Goal: Find specific page/section: Find specific page/section

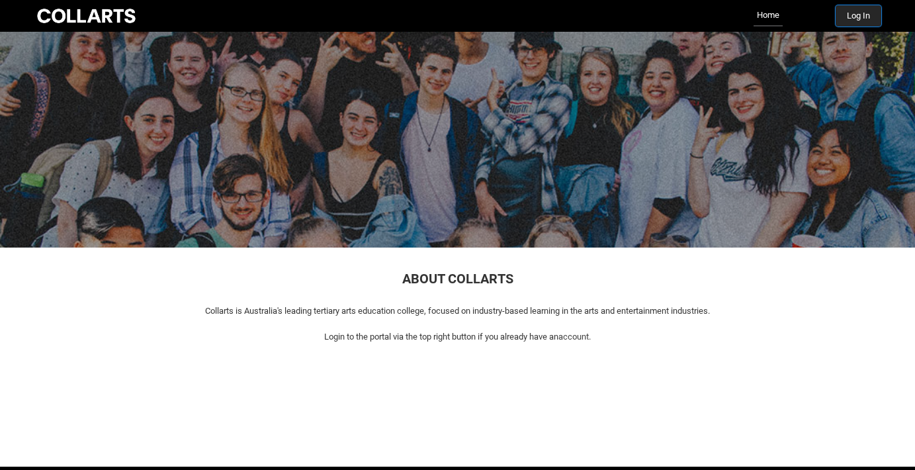
click at [848, 14] on button "Log In" at bounding box center [858, 15] width 46 height 21
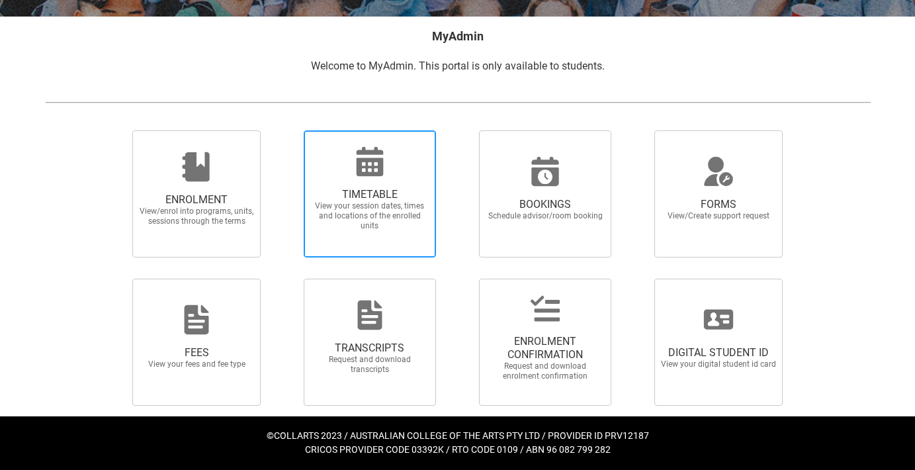
scroll to position [248, 0]
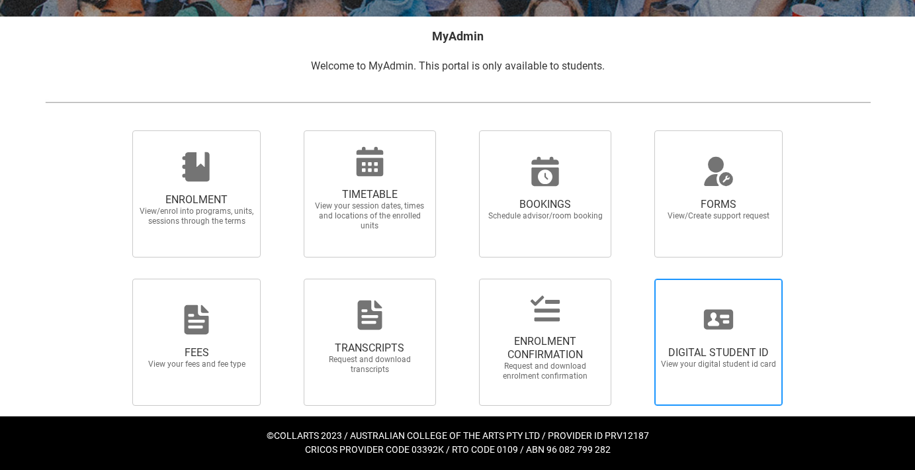
click at [686, 391] on span "DIGITAL STUDENT ID View your digital student id card" at bounding box center [718, 341] width 128 height 127
click at [638, 278] on input "DIGITAL STUDENT ID View your digital student id card" at bounding box center [638, 278] width 1 height 1
radio input "true"
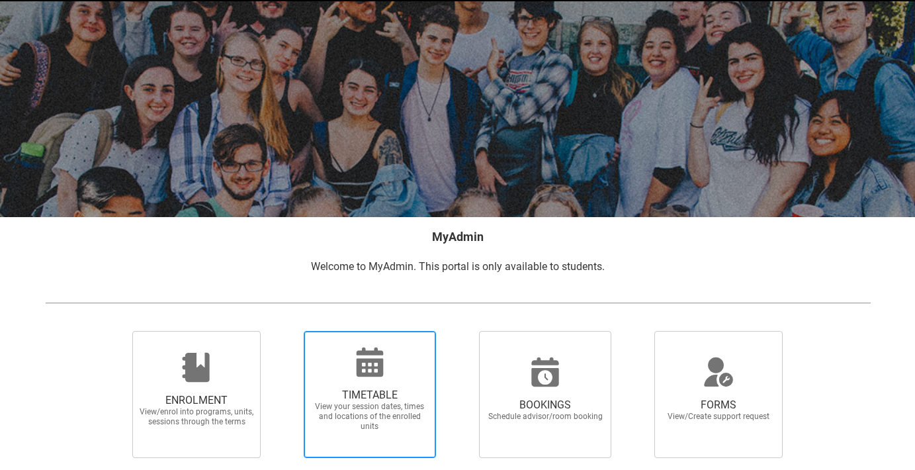
scroll to position [60, 0]
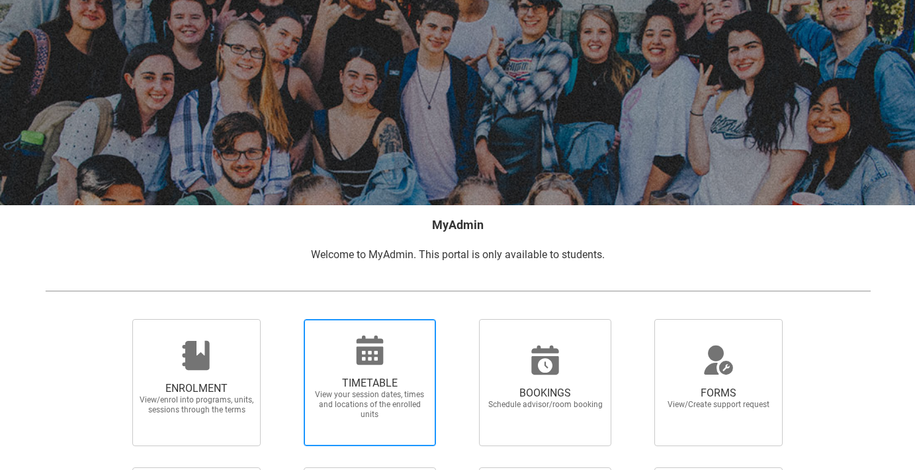
click at [392, 394] on span "View your session dates, times and locations of the enrolled units" at bounding box center [370, 405] width 116 height 30
click at [287, 319] on input "TIMETABLE View your session dates, times and locations of the enrolled units" at bounding box center [286, 318] width 1 height 1
radio input "true"
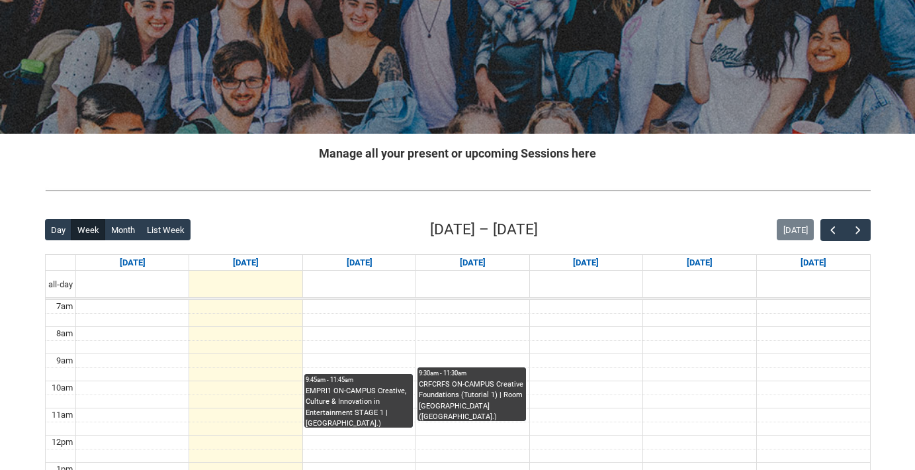
scroll to position [208, 0]
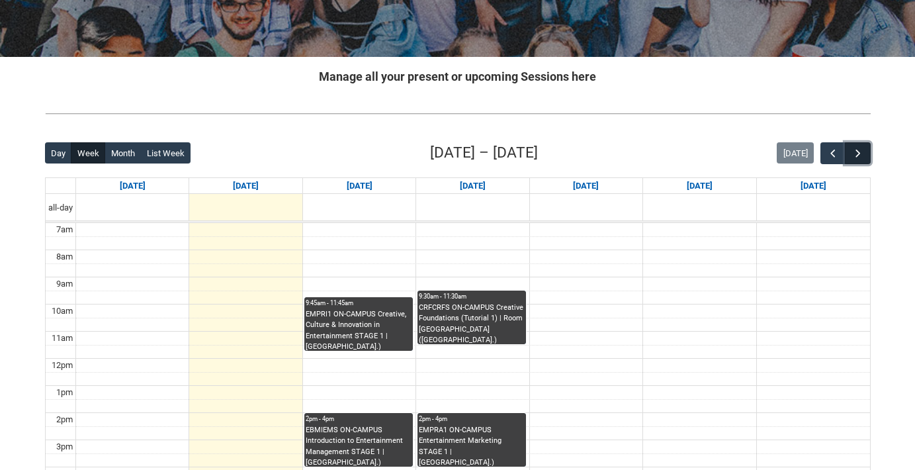
click at [849, 144] on button "button" at bounding box center [857, 153] width 25 height 22
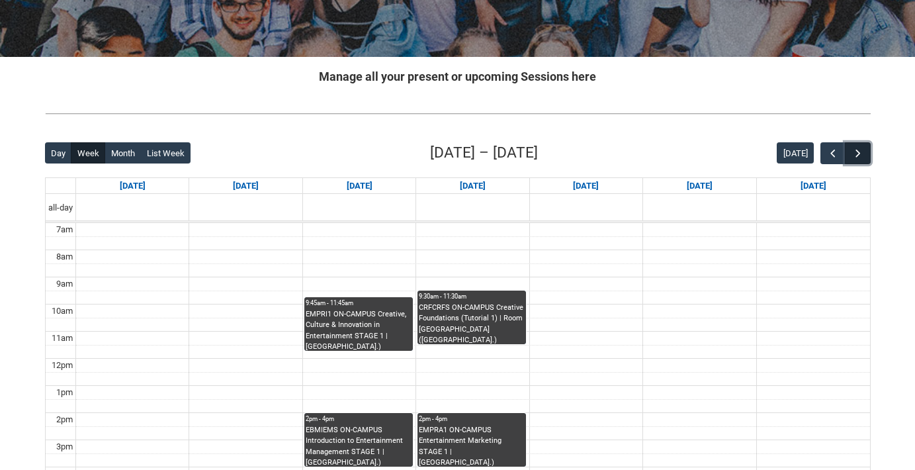
click at [850, 144] on button "button" at bounding box center [857, 153] width 25 height 22
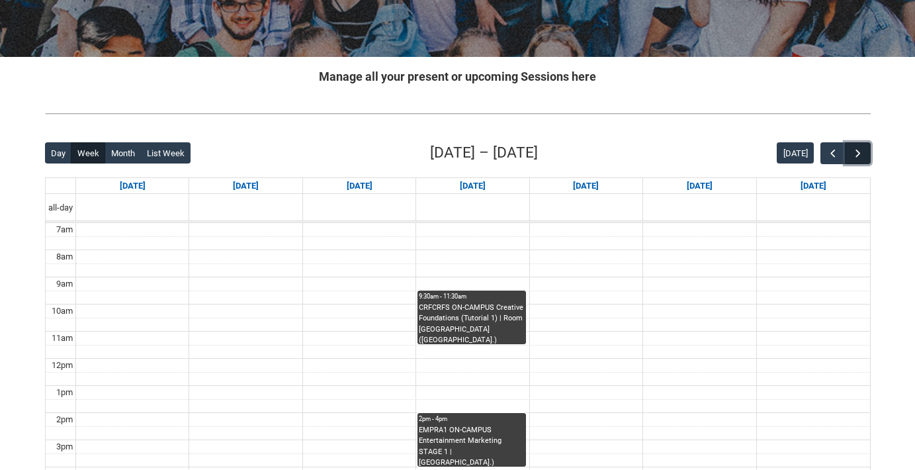
click at [850, 145] on button "button" at bounding box center [857, 153] width 25 height 22
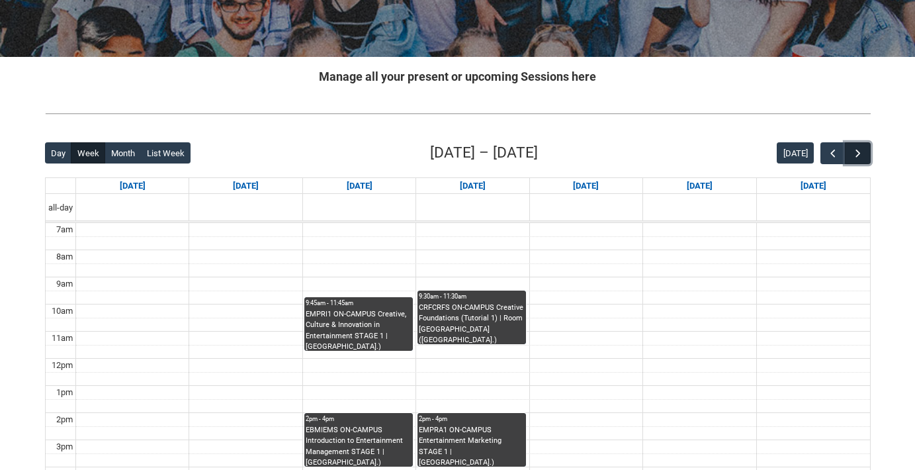
click at [850, 145] on button "button" at bounding box center [857, 153] width 25 height 22
click at [823, 147] on button "button" at bounding box center [832, 153] width 25 height 22
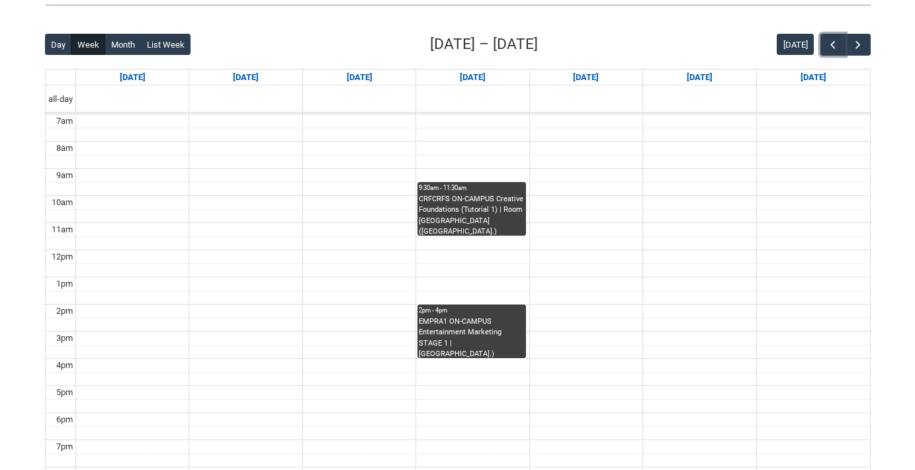
scroll to position [300, 0]
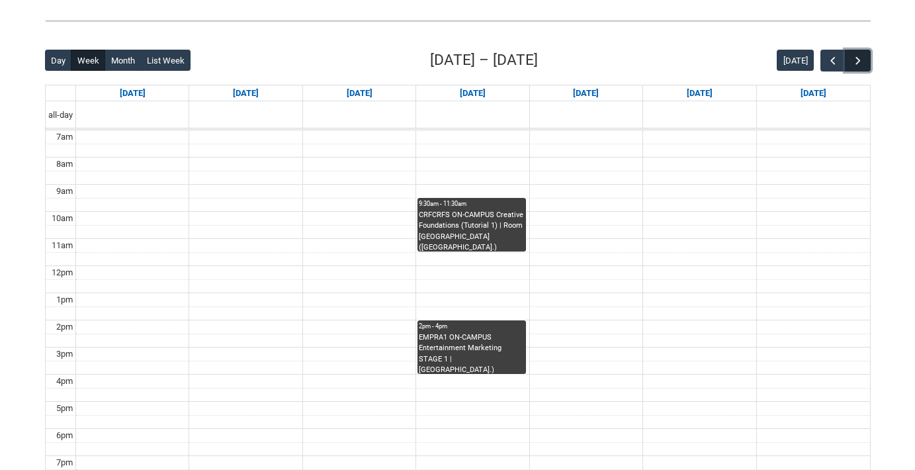
click at [864, 65] on button "button" at bounding box center [857, 61] width 25 height 22
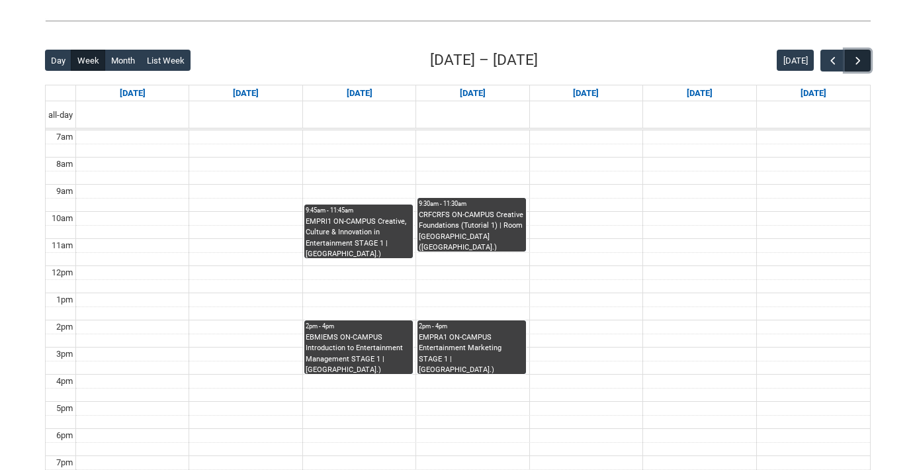
click at [864, 65] on button "button" at bounding box center [857, 61] width 25 height 22
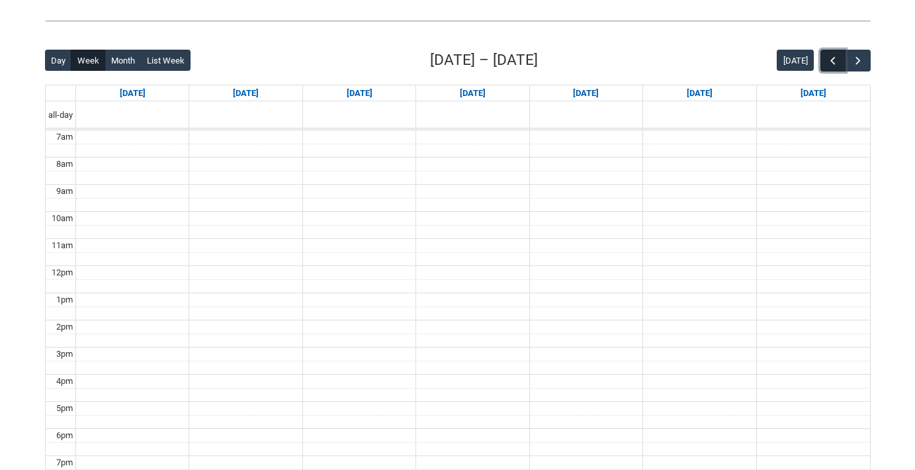
click at [835, 62] on span "button" at bounding box center [832, 60] width 13 height 13
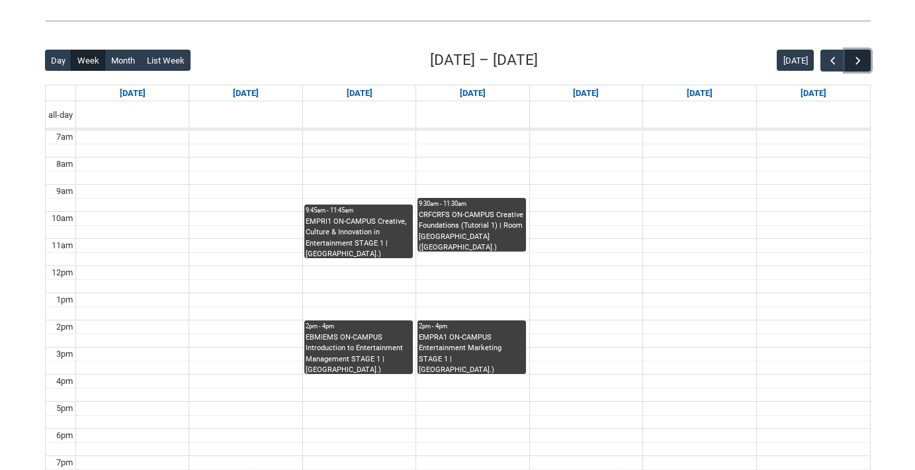
click at [857, 52] on button "button" at bounding box center [857, 61] width 25 height 22
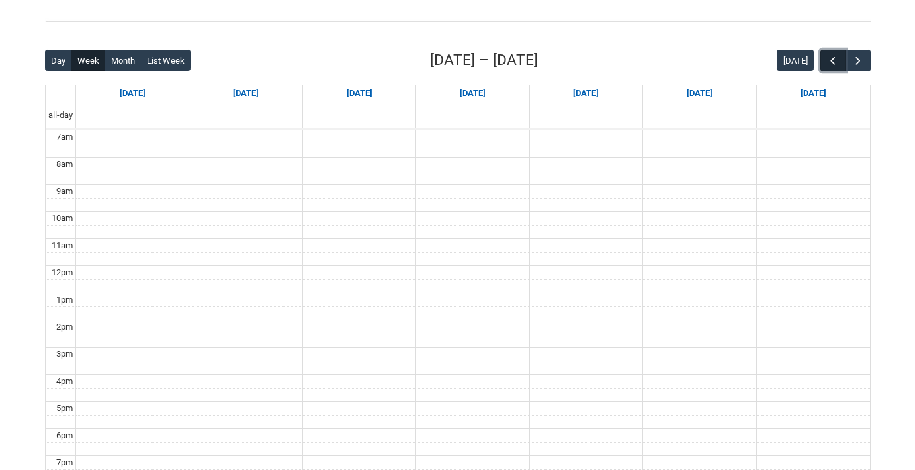
click at [823, 65] on button "button" at bounding box center [832, 61] width 25 height 22
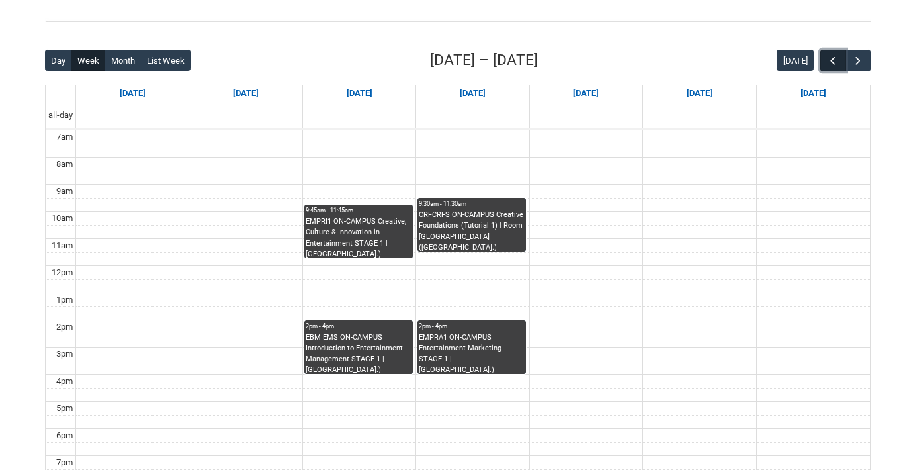
click at [823, 65] on button "button" at bounding box center [832, 61] width 25 height 22
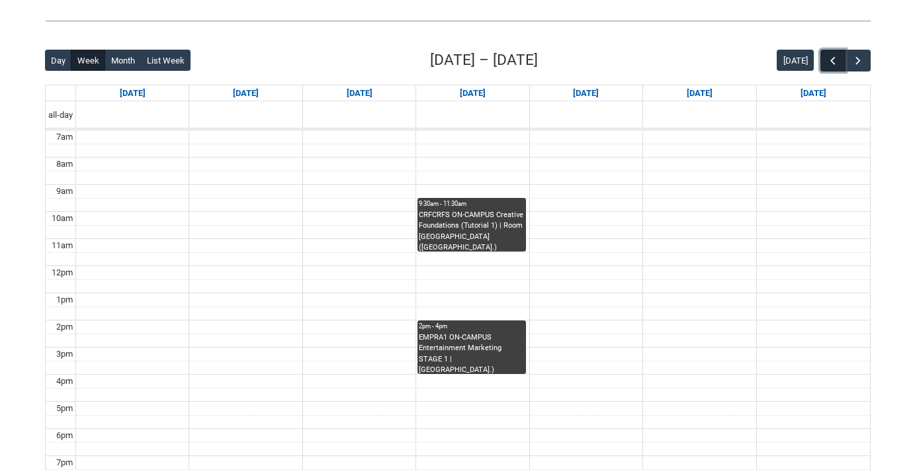
click at [823, 65] on button "button" at bounding box center [832, 61] width 25 height 22
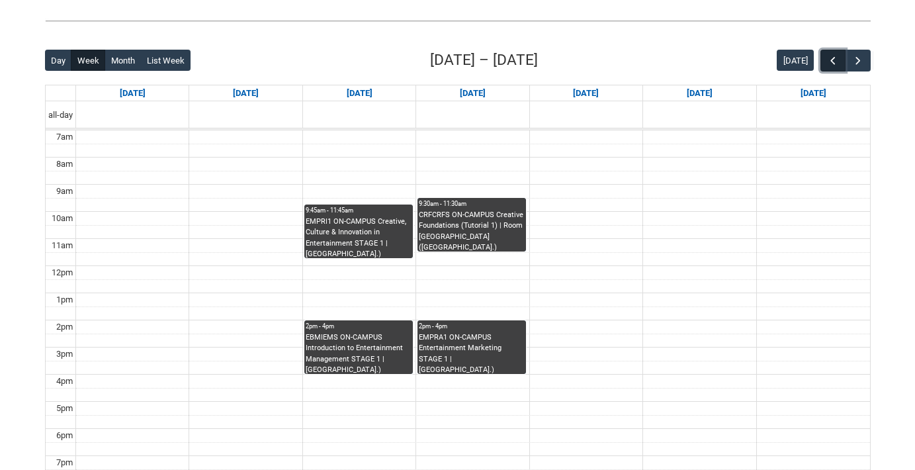
click at [823, 65] on button "button" at bounding box center [832, 61] width 25 height 22
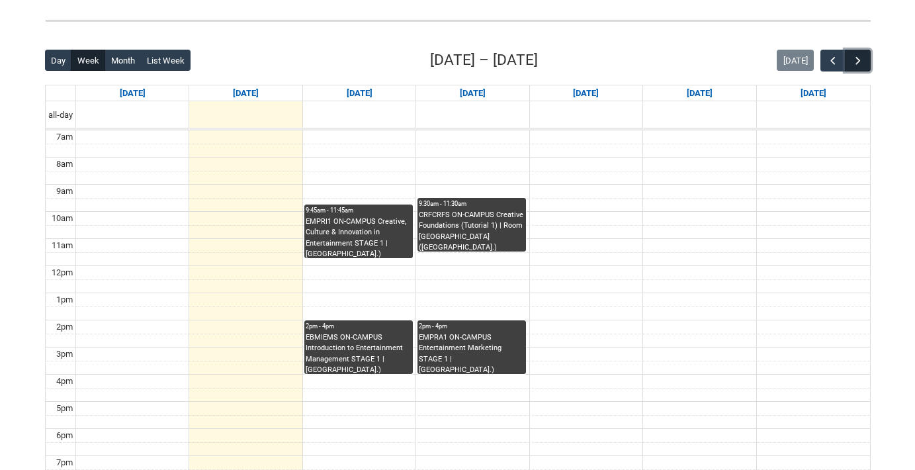
click at [867, 60] on button "button" at bounding box center [857, 61] width 25 height 22
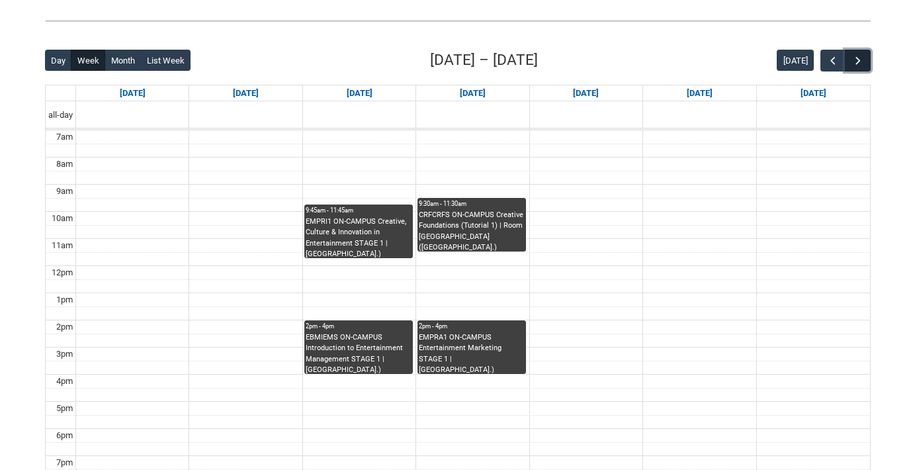
click at [867, 60] on button "button" at bounding box center [857, 61] width 25 height 22
